Goal: Navigation & Orientation: Understand site structure

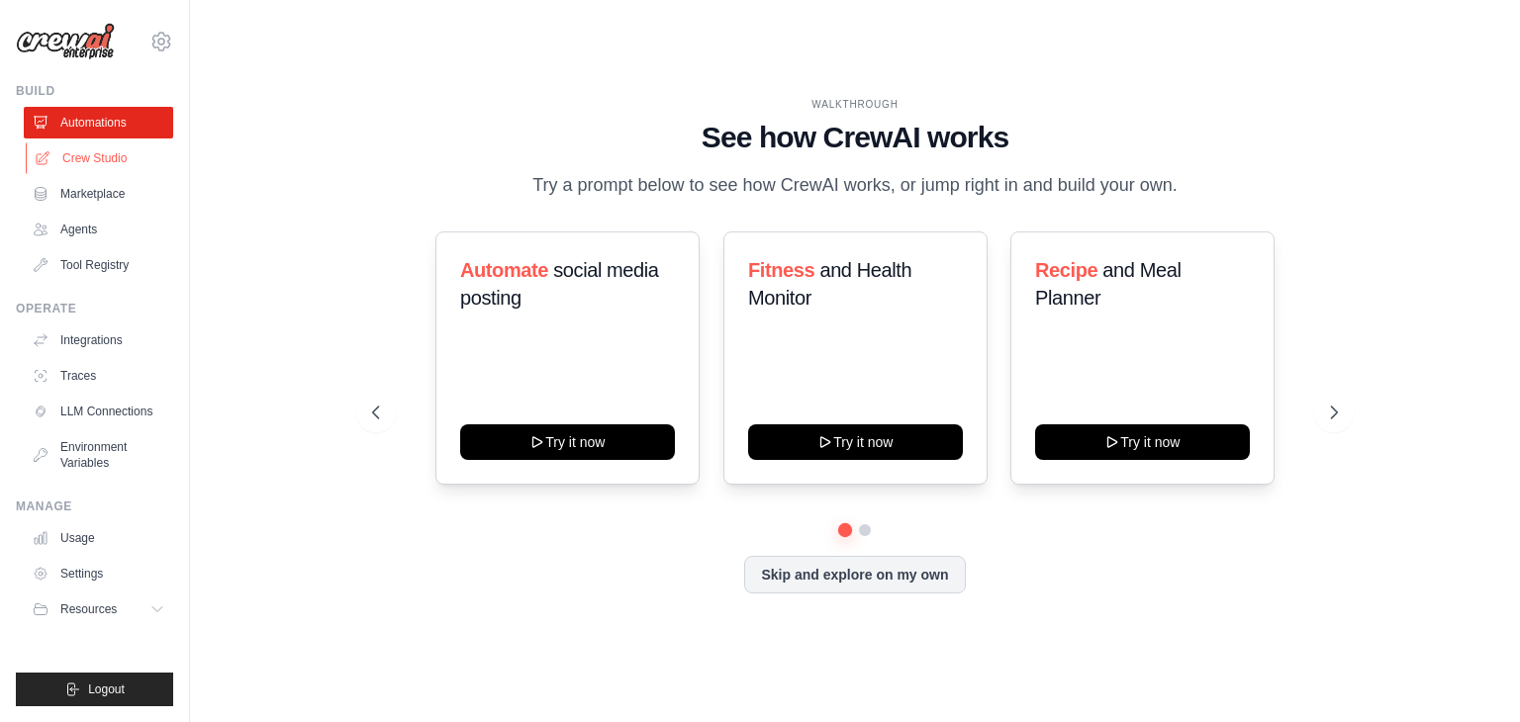
click at [101, 154] on link "Crew Studio" at bounding box center [100, 158] width 149 height 32
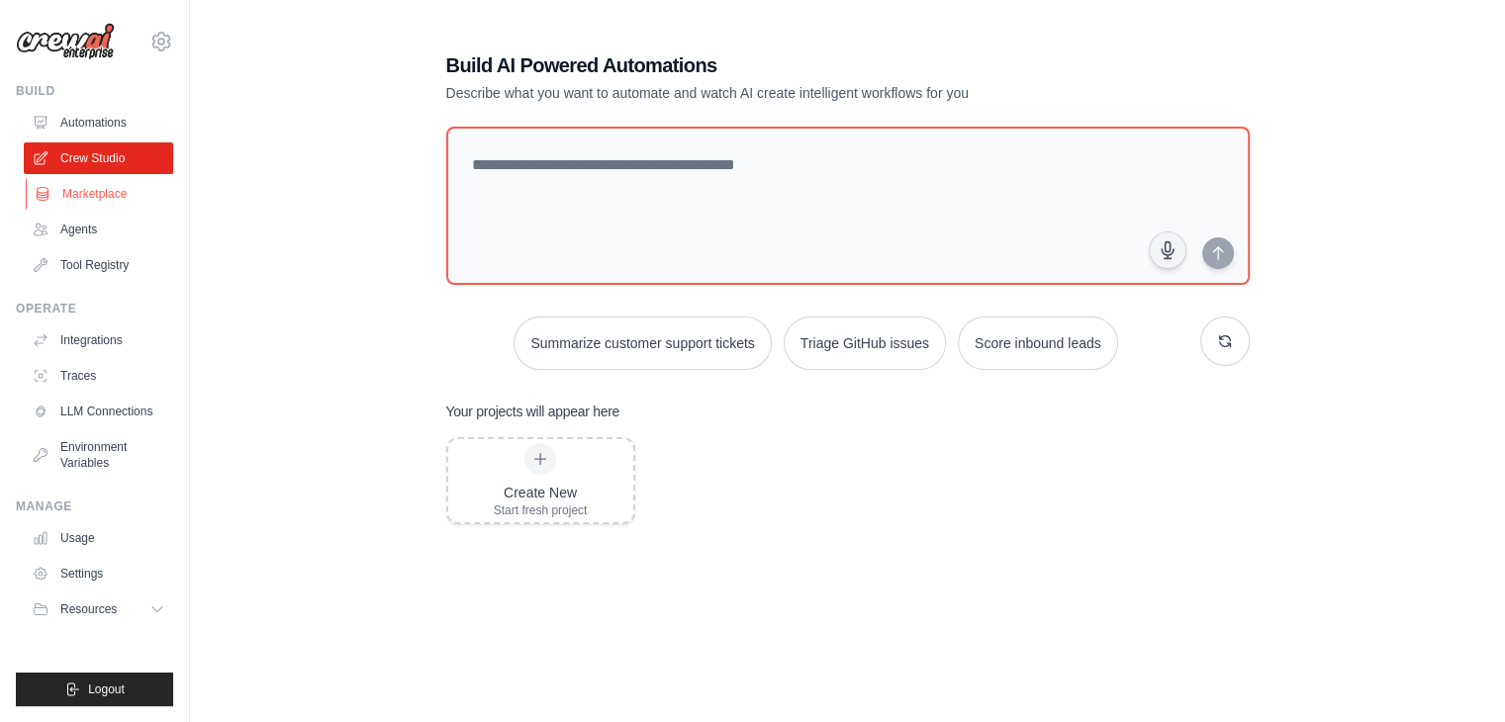
click at [147, 196] on link "Marketplace" at bounding box center [100, 194] width 149 height 32
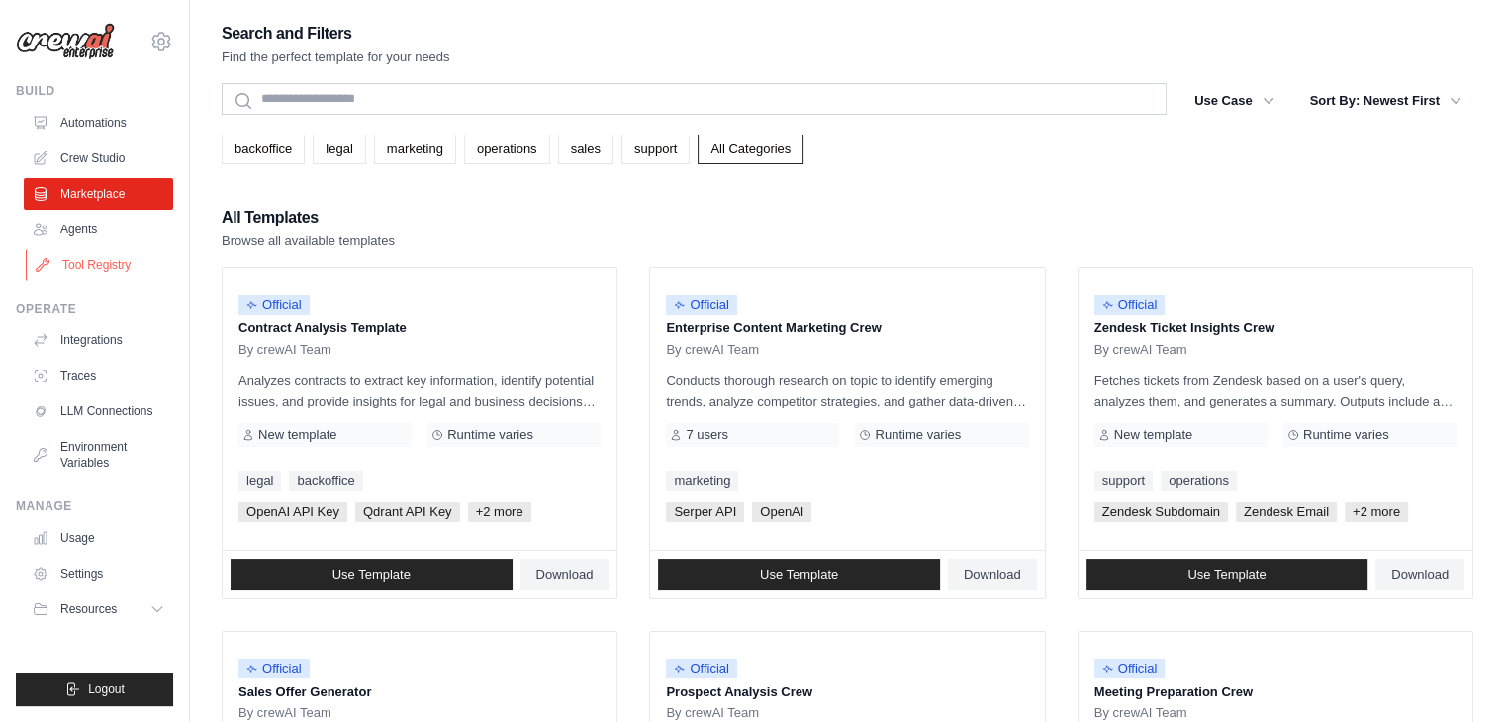
click at [69, 270] on link "Tool Registry" at bounding box center [100, 265] width 149 height 32
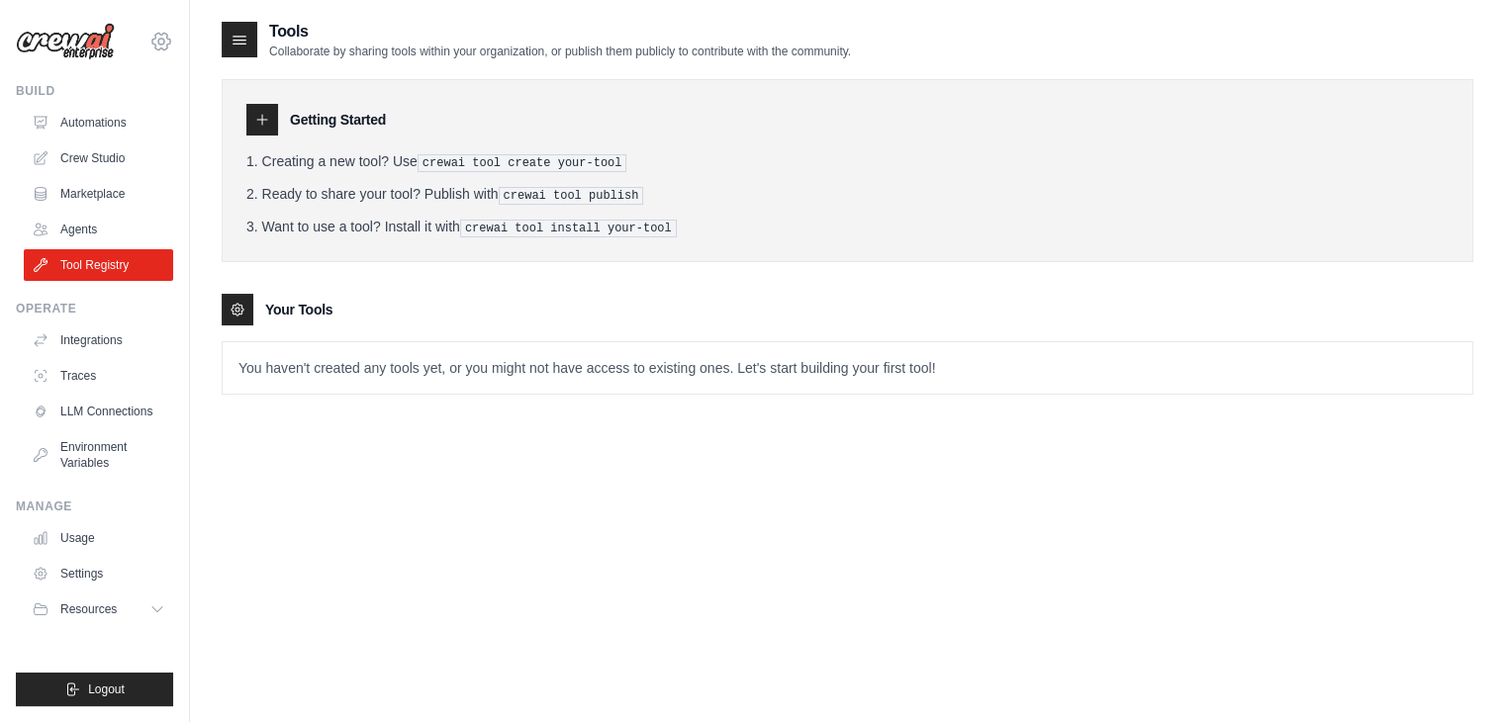
click at [166, 43] on icon at bounding box center [161, 42] width 24 height 24
